Goal: Task Accomplishment & Management: Use online tool/utility

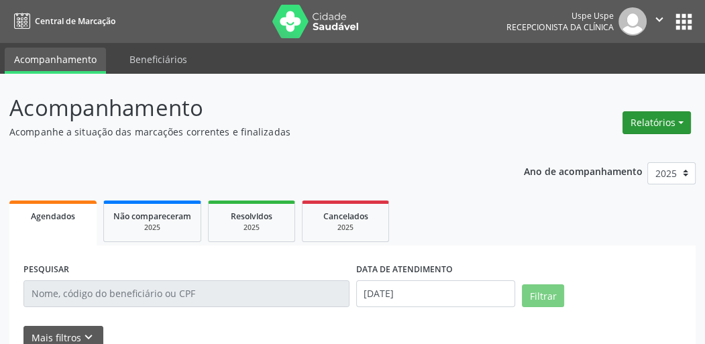
click at [672, 116] on button "Relatórios" at bounding box center [656, 122] width 68 height 23
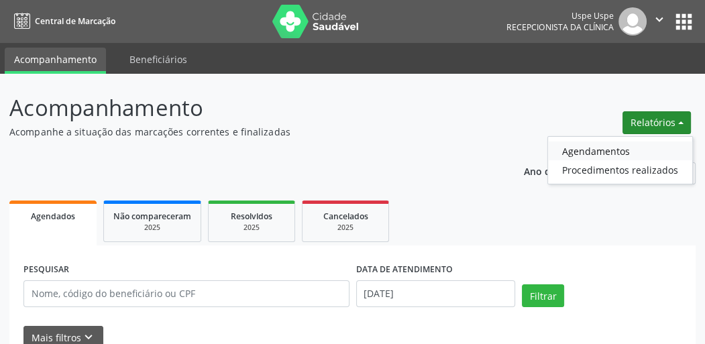
click at [604, 157] on link "Agendamentos" at bounding box center [620, 151] width 144 height 19
select select "8"
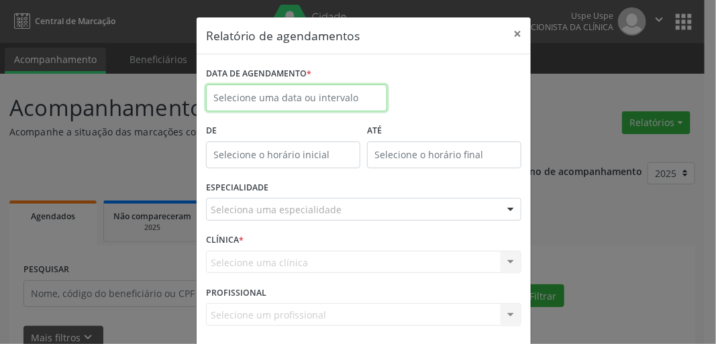
click at [315, 107] on input "text" at bounding box center [296, 98] width 181 height 27
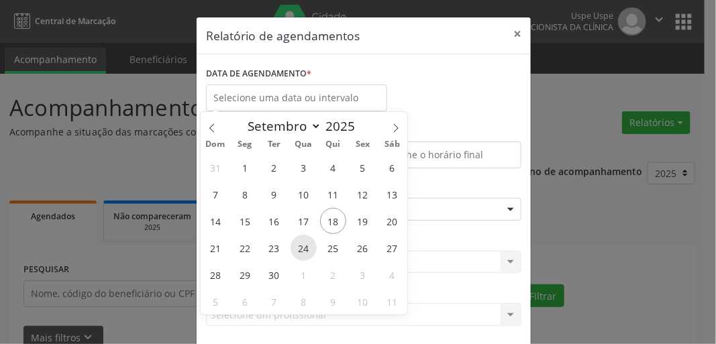
click at [300, 250] on span "24" at bounding box center [303, 248] width 26 height 26
type input "[DATE]"
click at [300, 249] on span "24" at bounding box center [303, 248] width 26 height 26
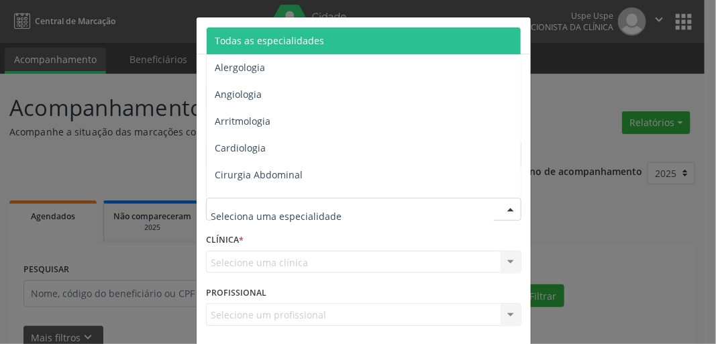
click at [280, 201] on div at bounding box center [363, 209] width 315 height 23
type input "oft"
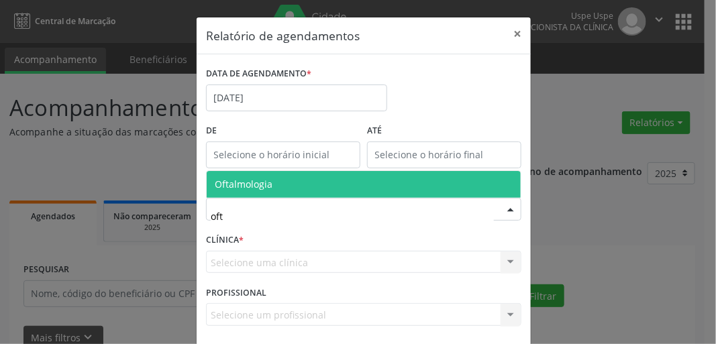
click at [249, 177] on span "Oftalmologia" at bounding box center [364, 184] width 314 height 27
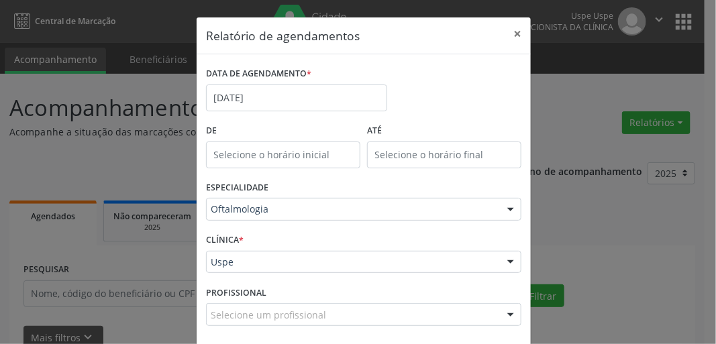
scroll to position [58, 0]
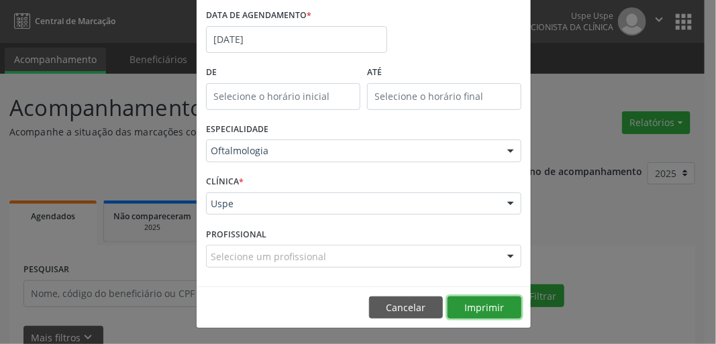
click at [477, 302] on button "Imprimir" at bounding box center [484, 307] width 74 height 23
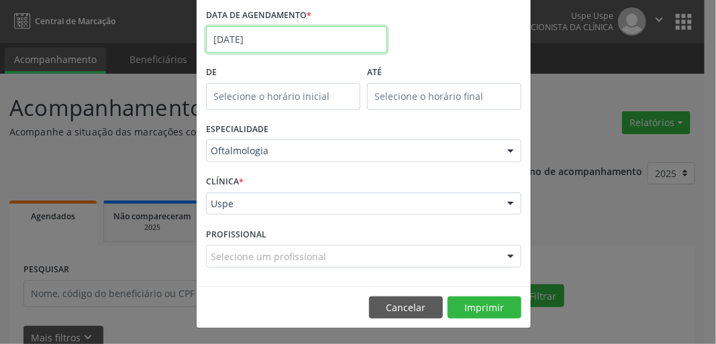
click at [283, 48] on body "Central de Marcação Uspe Uspe Recepcionista da clínica  Configurações Sair app…" at bounding box center [358, 172] width 716 height 344
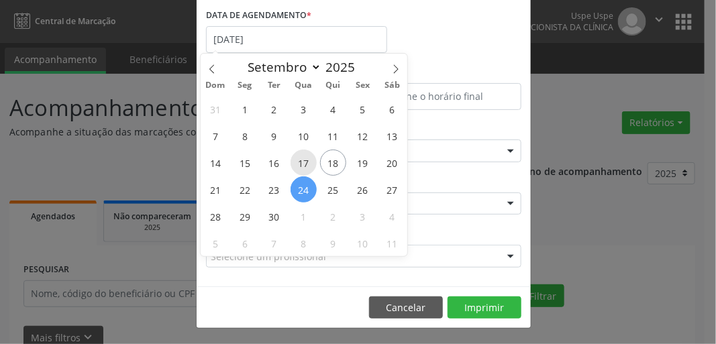
click at [304, 164] on span "17" at bounding box center [303, 163] width 26 height 26
type input "[DATE]"
click at [328, 161] on span "18" at bounding box center [333, 163] width 26 height 26
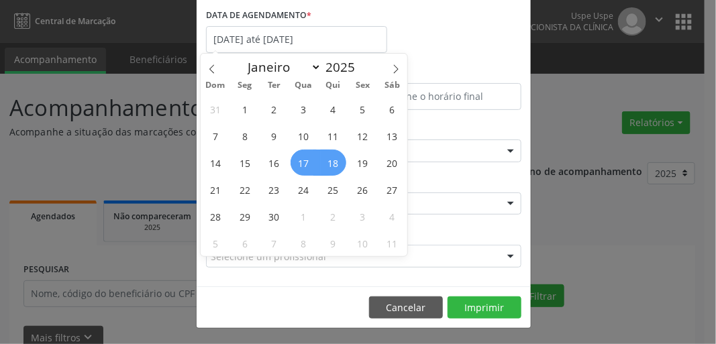
select select "8"
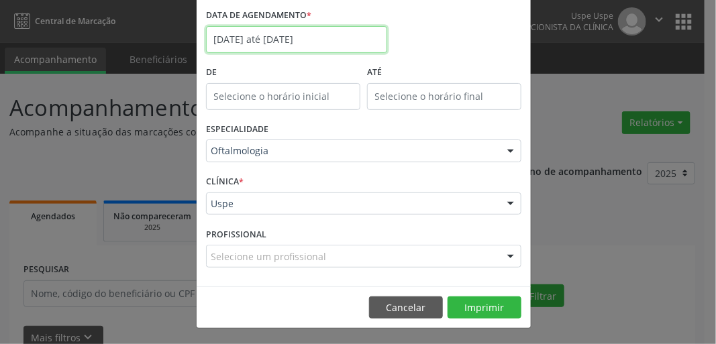
click at [264, 31] on input "[DATE] até [DATE]" at bounding box center [296, 39] width 181 height 27
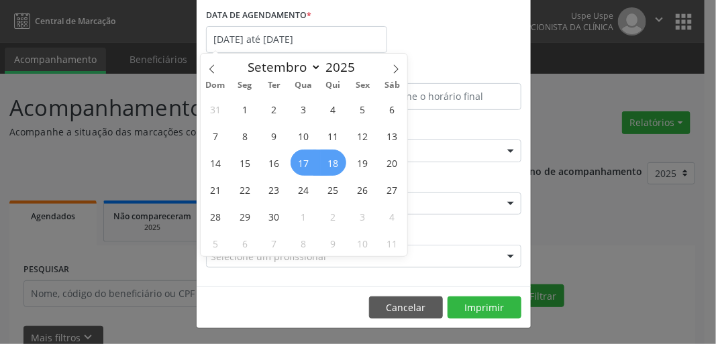
click at [331, 154] on span "18" at bounding box center [333, 163] width 26 height 26
type input "[DATE]"
click at [327, 154] on span "18" at bounding box center [333, 163] width 26 height 26
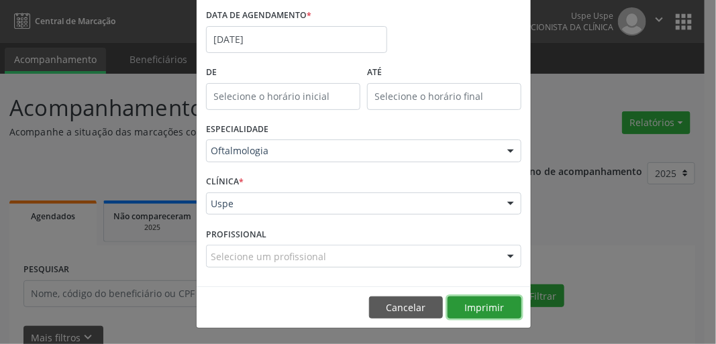
click at [486, 305] on button "Imprimir" at bounding box center [484, 307] width 74 height 23
